Goal: Task Accomplishment & Management: Manage account settings

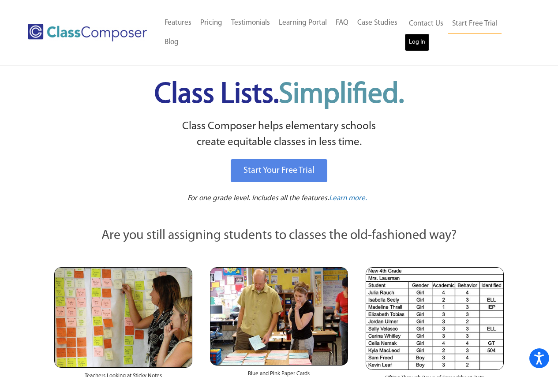
click at [414, 43] on link "Log In" at bounding box center [416, 43] width 25 height 18
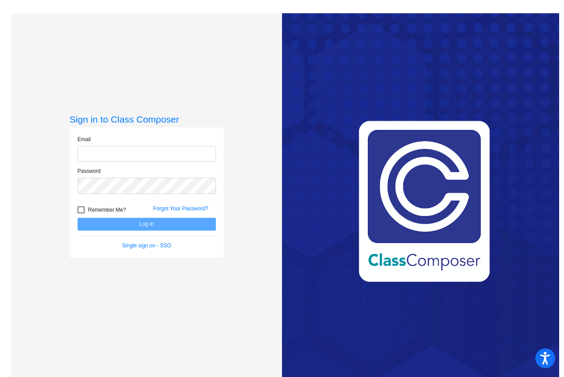
type input "[EMAIL_ADDRESS][DOMAIN_NAME]"
click at [205, 225] on button "Log In" at bounding box center [147, 224] width 138 height 13
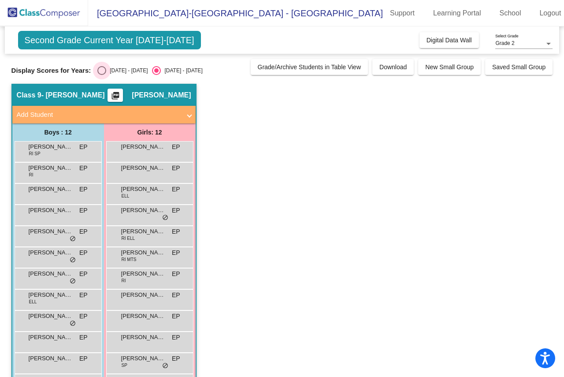
click at [100, 72] on div "Select an option" at bounding box center [101, 70] width 9 height 9
click at [101, 75] on input "2024 - 2025" at bounding box center [101, 75] width 0 height 0
radio input "true"
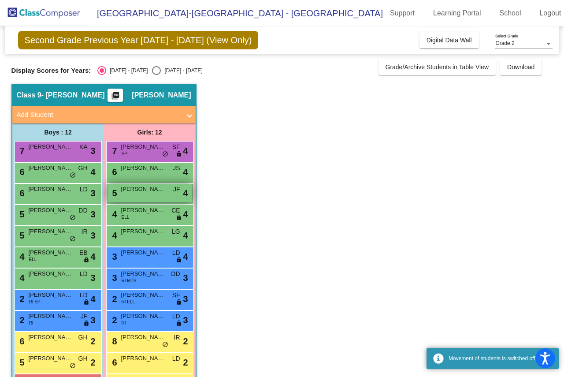
scroll to position [32, 0]
